Goal: Navigation & Orientation: Go to known website

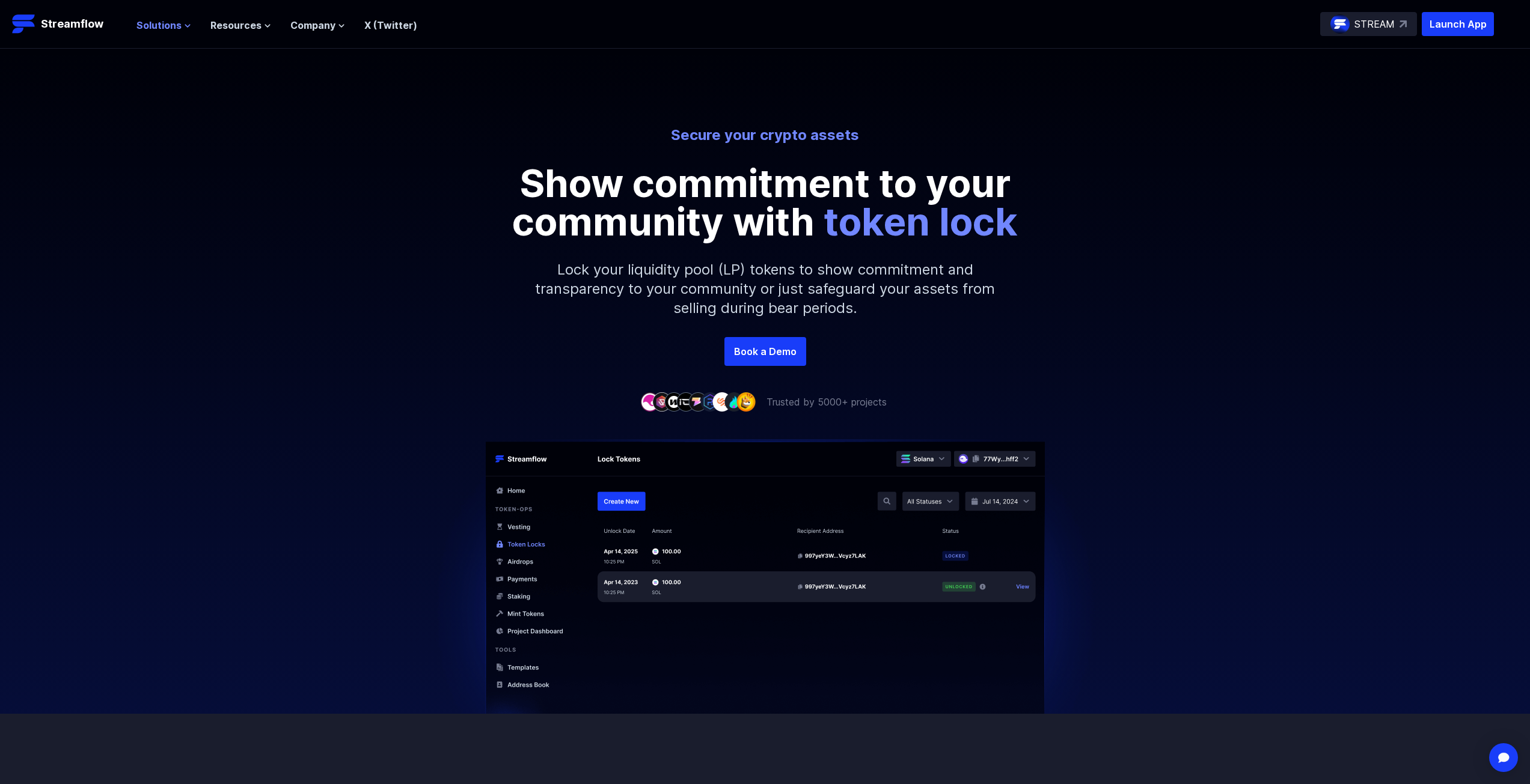
click at [164, 25] on span "Solutions" at bounding box center [159, 25] width 45 height 14
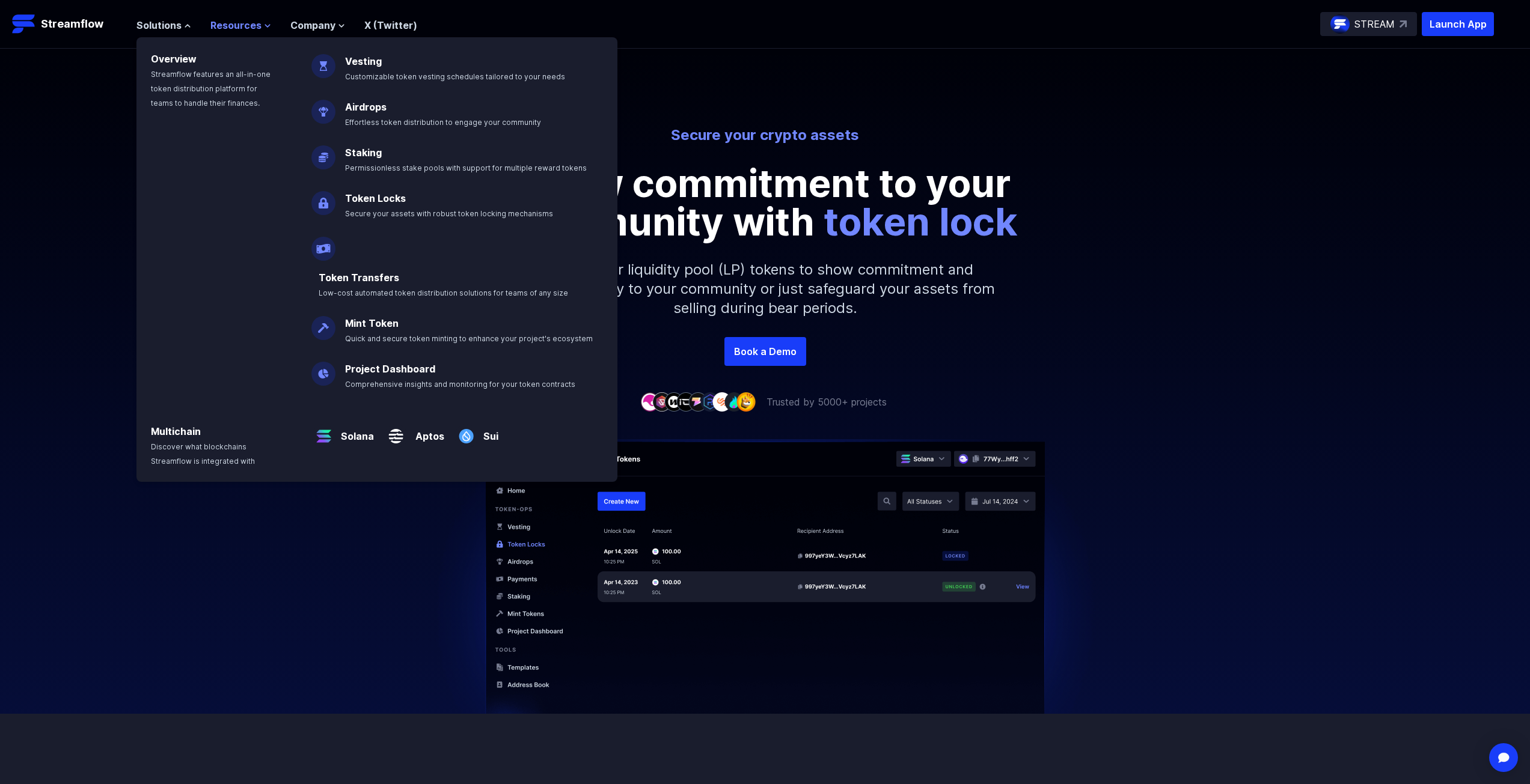
click at [227, 25] on span "Resources" at bounding box center [236, 25] width 51 height 14
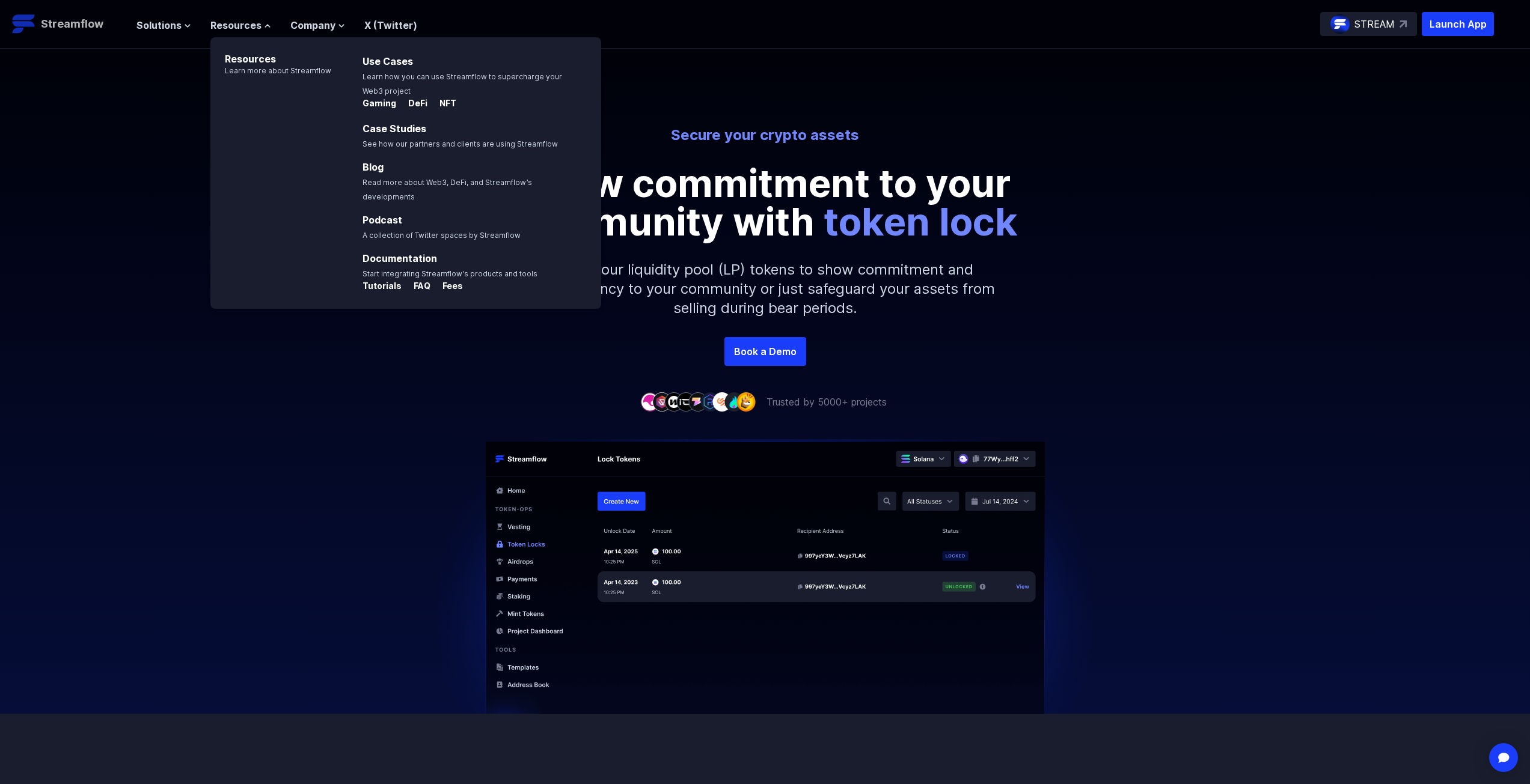
click at [77, 24] on p "Streamflow" at bounding box center [72, 24] width 63 height 17
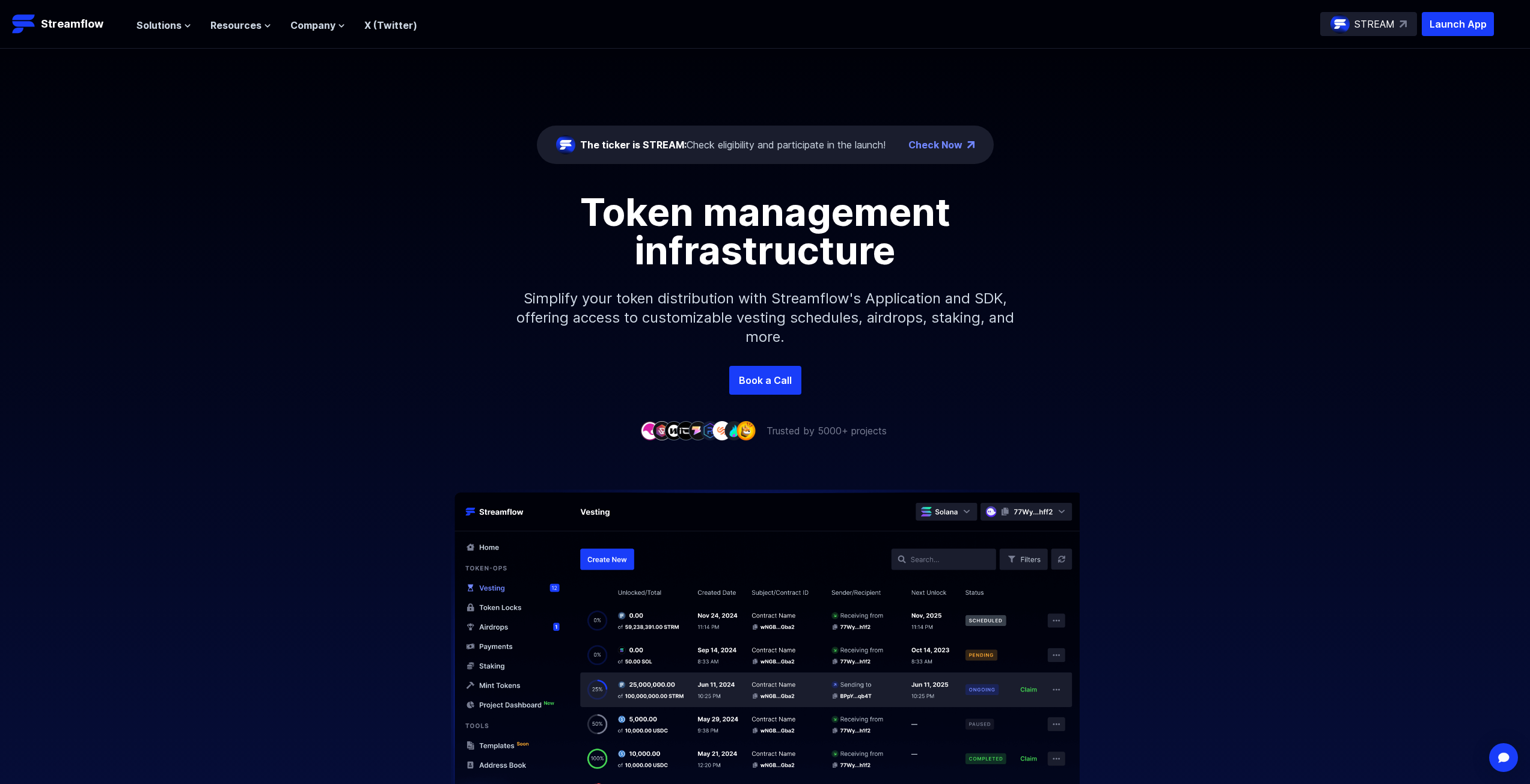
click at [1395, 24] on div "STREAM" at bounding box center [1368, 24] width 97 height 24
click at [1463, 29] on p "Launch App" at bounding box center [1458, 24] width 72 height 24
